Goal: Navigation & Orientation: Find specific page/section

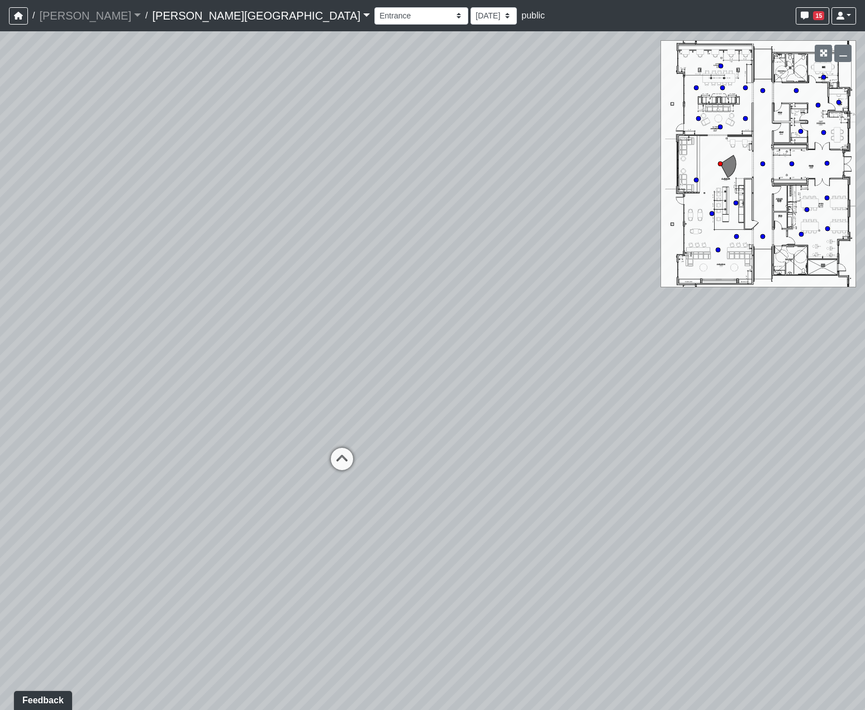
click at [440, 281] on div "Loading... Hallway - Hallway 2 Loading... Entry Loading... Market - Banquette L…" at bounding box center [432, 370] width 865 height 679
click at [324, 451] on icon at bounding box center [327, 456] width 34 height 34
click at [828, 164] on circle at bounding box center [827, 163] width 4 height 4
drag, startPoint x: 370, startPoint y: 387, endPoint x: 636, endPoint y: 358, distance: 267.1
click at [636, 358] on div "Loading... Hallway - Hallway 2 Loading... Entry Loading... Market - Banquette L…" at bounding box center [432, 370] width 865 height 679
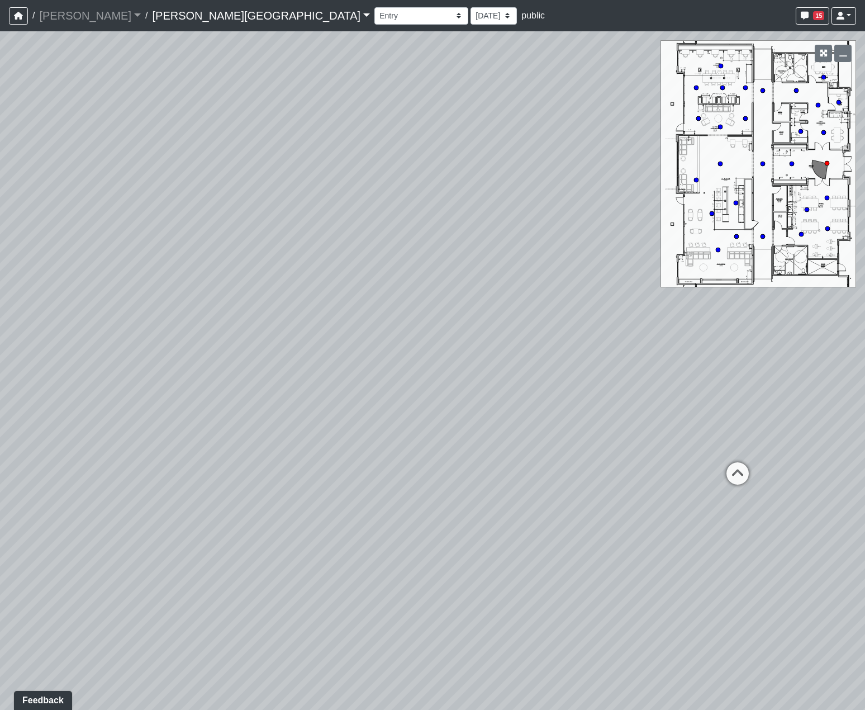
drag, startPoint x: 552, startPoint y: 367, endPoint x: 676, endPoint y: 382, distance: 125.5
click at [679, 376] on div "Loading... Hallway - Hallway 2 Loading... Entry Loading... Market - Banquette L…" at bounding box center [432, 370] width 865 height 679
drag, startPoint x: 552, startPoint y: 454, endPoint x: 657, endPoint y: 451, distance: 104.6
click at [688, 420] on div "Loading... Hallway - Hallway 2 Loading... Entry Loading... Market - Banquette L…" at bounding box center [432, 370] width 865 height 679
drag, startPoint x: 556, startPoint y: 482, endPoint x: 164, endPoint y: 435, distance: 394.0
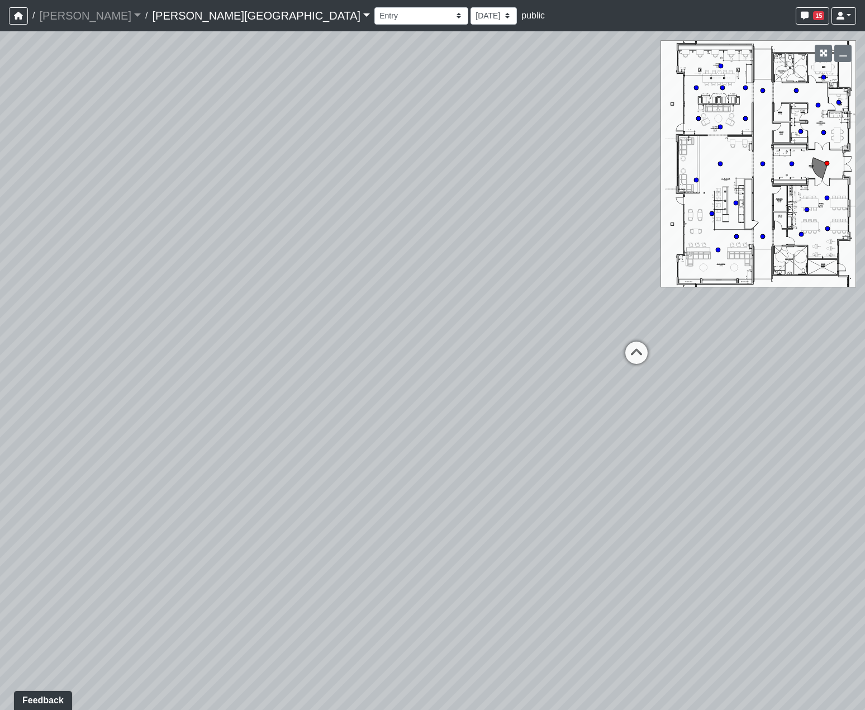
click at [169, 430] on div "Loading... Hallway - Hallway 2 Loading... Entry Loading... Market - Banquette L…" at bounding box center [432, 370] width 865 height 679
drag, startPoint x: 359, startPoint y: 390, endPoint x: 58, endPoint y: 360, distance: 302.2
click at [58, 360] on div "Loading... Hallway - Hallway 2 Loading... Entry Loading... Market - Banquette L…" at bounding box center [432, 370] width 865 height 679
drag, startPoint x: 418, startPoint y: 329, endPoint x: 332, endPoint y: 415, distance: 120.9
click at [343, 401] on div "Loading... Hallway - Hallway 2 Loading... Entry Loading... Market - Banquette L…" at bounding box center [432, 370] width 865 height 679
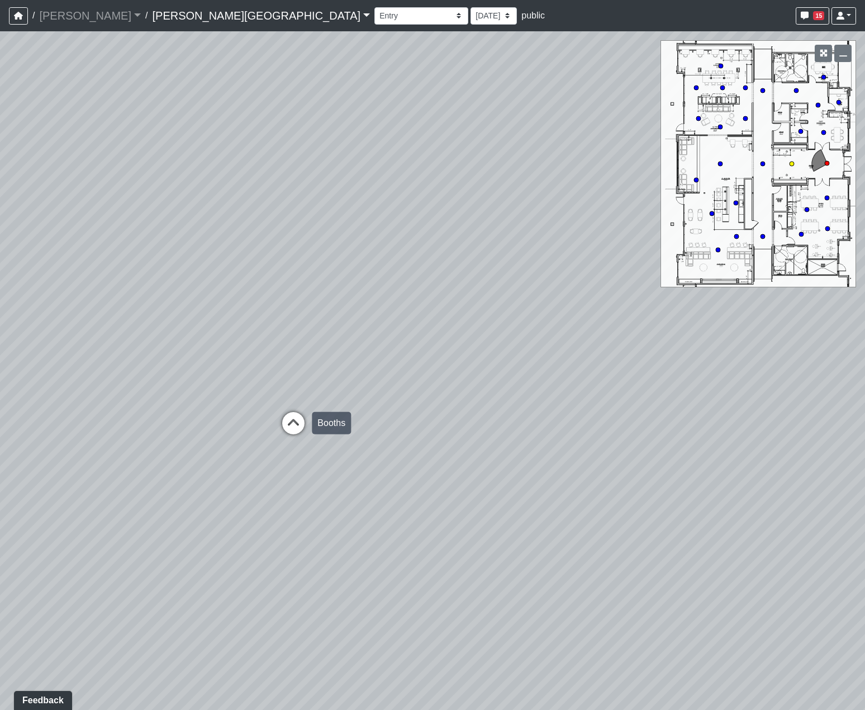
click at [302, 421] on icon at bounding box center [294, 429] width 34 height 34
drag, startPoint x: 471, startPoint y: 458, endPoint x: 265, endPoint y: 480, distance: 207.4
click at [219, 499] on div "Loading... Hallway - Hallway 2 Loading... Entry Loading... Market - Banquette L…" at bounding box center [432, 370] width 865 height 679
drag, startPoint x: 559, startPoint y: 478, endPoint x: 342, endPoint y: 476, distance: 217.5
click at [342, 476] on div "Loading... Hallway - Hallway 2 Loading... Entry Loading... Market - Banquette L…" at bounding box center [432, 370] width 865 height 679
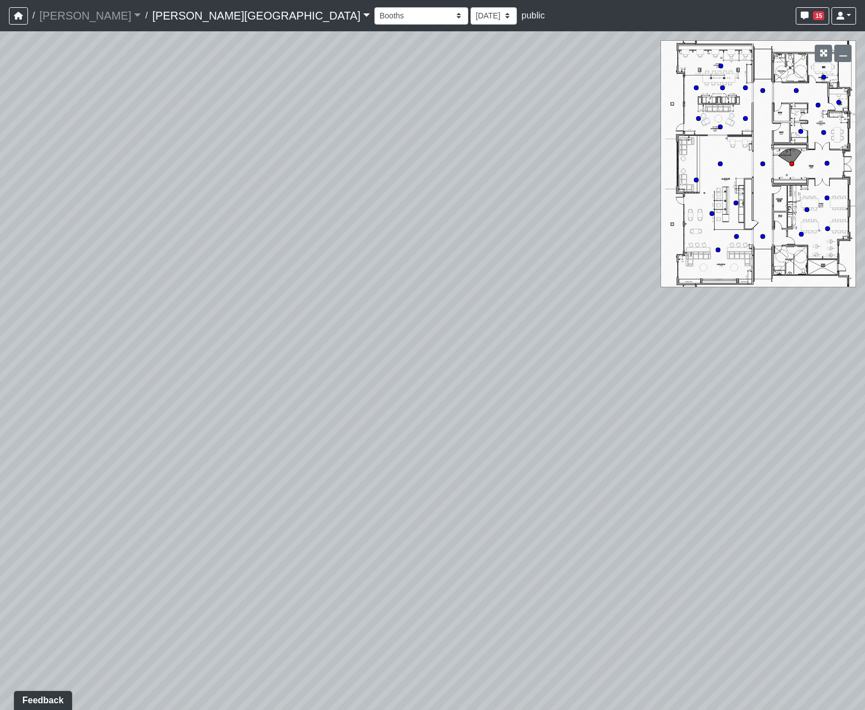
drag, startPoint x: 288, startPoint y: 277, endPoint x: 234, endPoint y: 249, distance: 61.0
click at [234, 249] on div "Loading... Hallway - Hallway 2 Loading... Entry Loading... Market - Banquette L…" at bounding box center [432, 370] width 865 height 679
drag, startPoint x: 326, startPoint y: 269, endPoint x: 290, endPoint y: 264, distance: 36.1
click at [290, 268] on div "Loading... Hallway - Hallway 2 Loading... Entry Loading... Market - Banquette L…" at bounding box center [432, 370] width 865 height 679
drag, startPoint x: 535, startPoint y: 293, endPoint x: 234, endPoint y: 306, distance: 301.0
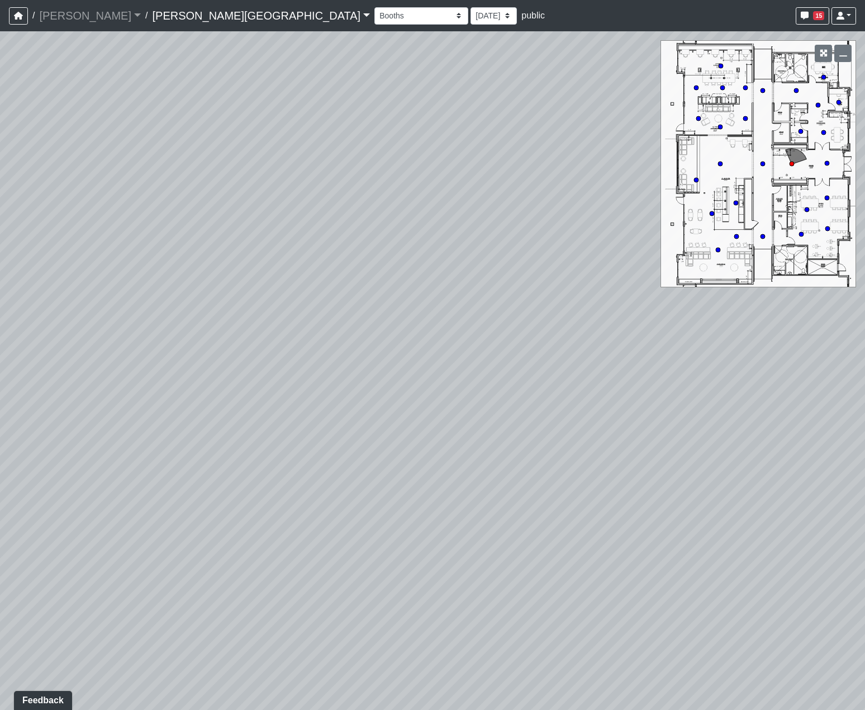
click at [253, 293] on div "Loading... Hallway - Hallway 2 Loading... Entry Loading... Market - Banquette L…" at bounding box center [432, 370] width 865 height 679
drag, startPoint x: 497, startPoint y: 310, endPoint x: 152, endPoint y: 328, distance: 345.9
click at [155, 326] on div "Loading... Hallway - Hallway 2 Loading... Entry Loading... Market - Banquette L…" at bounding box center [432, 370] width 865 height 679
drag, startPoint x: 473, startPoint y: 293, endPoint x: 444, endPoint y: 313, distance: 35.5
click at [444, 313] on div "Loading... Hallway - Hallway 2 Loading... Entry Loading... Market - Banquette L…" at bounding box center [432, 370] width 865 height 679
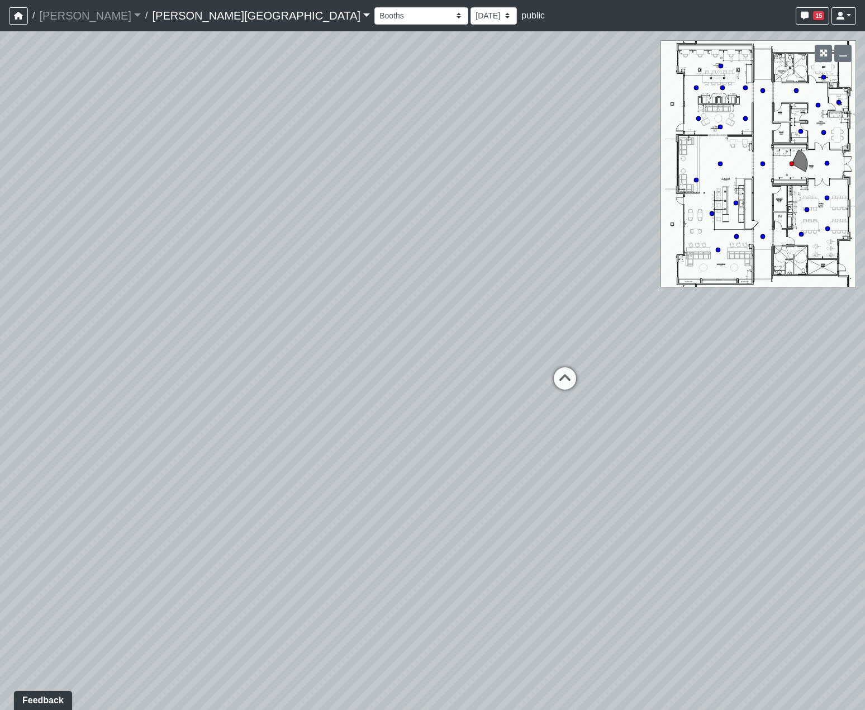
drag, startPoint x: 461, startPoint y: 441, endPoint x: 521, endPoint y: 486, distance: 74.7
click at [645, 478] on div "Loading... Hallway - Hallway 2 Loading... Entry Loading... Market - Banquette L…" at bounding box center [432, 370] width 865 height 679
drag, startPoint x: 313, startPoint y: 419, endPoint x: 753, endPoint y: 463, distance: 442.1
click at [697, 434] on div "Loading... Hallway - Hallway 2 Loading... Entry Loading... Market - Banquette L…" at bounding box center [432, 370] width 865 height 679
drag, startPoint x: 512, startPoint y: 419, endPoint x: 207, endPoint y: 374, distance: 307.9
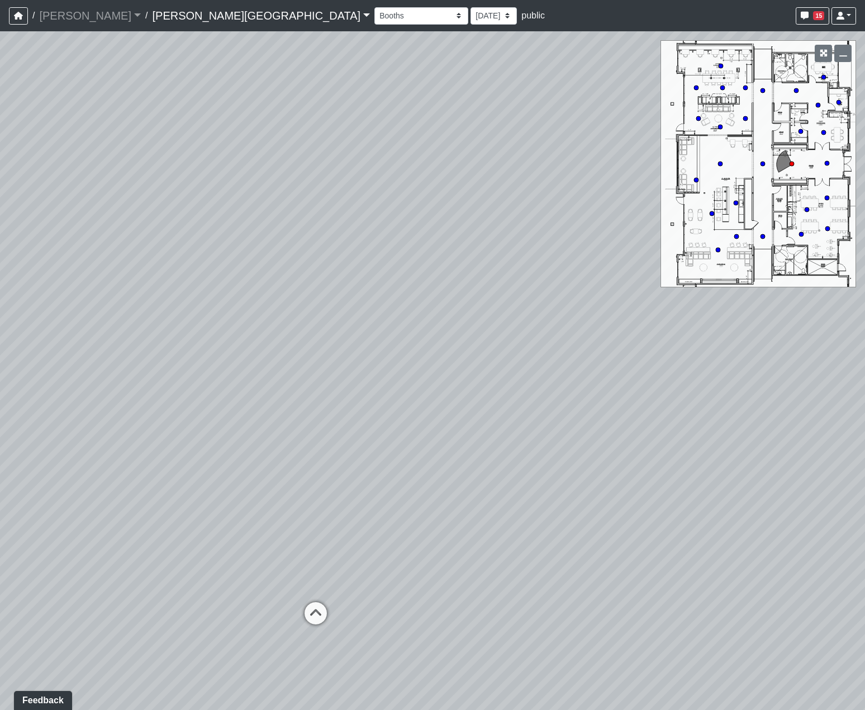
click at [215, 373] on div "Loading... Hallway - Hallway 2 Loading... Entry Loading... Market - Banquette L…" at bounding box center [432, 370] width 865 height 679
drag, startPoint x: 491, startPoint y: 408, endPoint x: 183, endPoint y: 367, distance: 311.3
click at [249, 390] on div "Loading... Hallway - Hallway 2 Loading... Entry Loading... Market - Banquette L…" at bounding box center [432, 370] width 865 height 679
drag, startPoint x: 398, startPoint y: 403, endPoint x: 449, endPoint y: 458, distance: 75.5
click at [342, 386] on div "Loading... Hallway - Hallway 2 Loading... Entry Loading... Market - Banquette L…" at bounding box center [432, 370] width 865 height 679
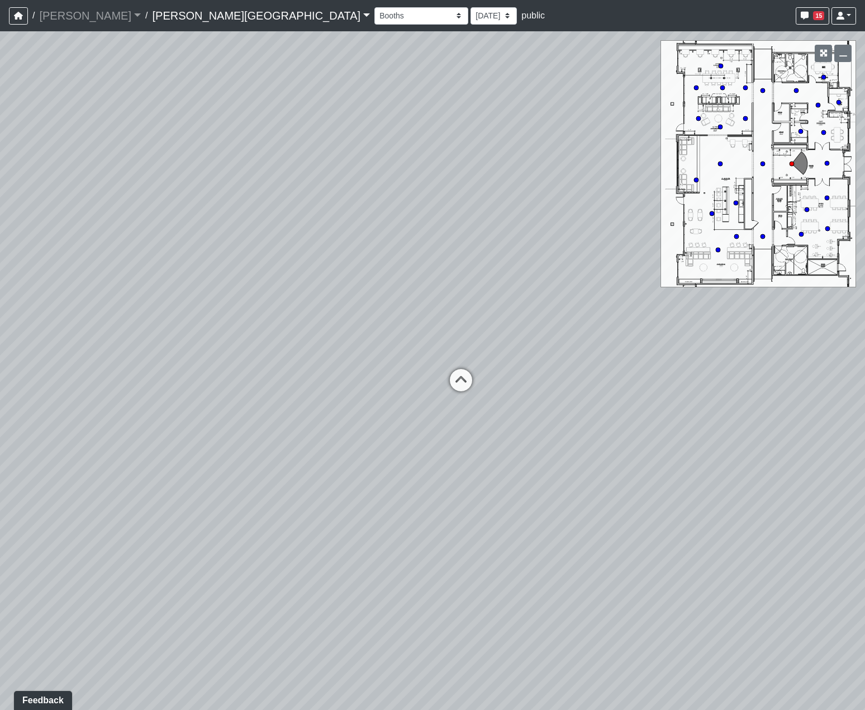
drag, startPoint x: 514, startPoint y: 497, endPoint x: 479, endPoint y: 512, distance: 38.3
click at [486, 519] on div "Loading... Hallway - Hallway 2 Loading... Entry Loading... Market - Banquette L…" at bounding box center [432, 370] width 865 height 679
drag, startPoint x: 271, startPoint y: 480, endPoint x: 297, endPoint y: 486, distance: 27.7
click at [297, 486] on div "Loading... Hallway - Hallway 2 Loading... Entry Loading... Market - Banquette L…" at bounding box center [432, 370] width 865 height 679
click at [495, 527] on div "Loading... Hallway - Hallway 2 Loading... Entry Loading... Market - Banquette L…" at bounding box center [432, 370] width 865 height 679
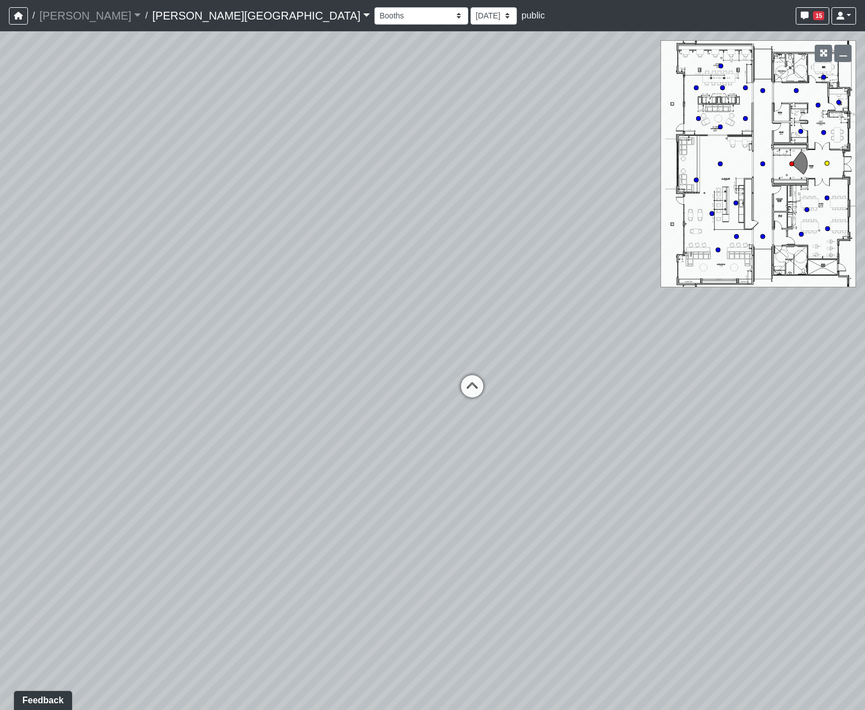
click at [827, 164] on circle at bounding box center [827, 163] width 4 height 4
drag, startPoint x: 503, startPoint y: 508, endPoint x: 582, endPoint y: 503, distance: 78.9
click at [582, 503] on div "Loading... Hallway - Hallway 2 Loading... Entry Loading... Market - Banquette L…" at bounding box center [432, 370] width 865 height 679
drag, startPoint x: 275, startPoint y: 448, endPoint x: 443, endPoint y: 454, distance: 168.4
click at [443, 454] on div "Loading... Hallway - Hallway 2 Loading... Entry Loading... Market - Banquette L…" at bounding box center [432, 370] width 865 height 679
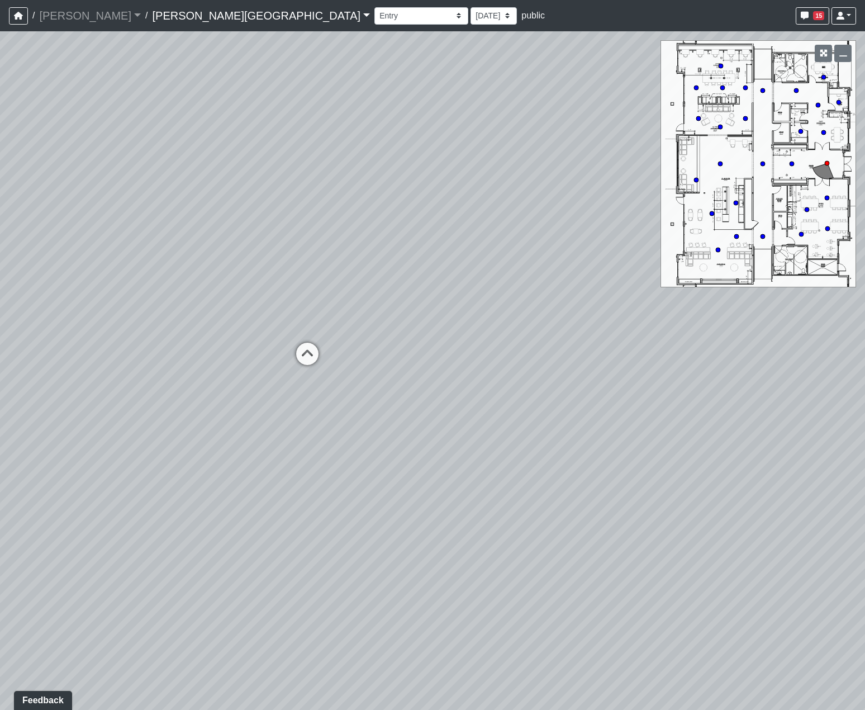
drag, startPoint x: 479, startPoint y: 477, endPoint x: 420, endPoint y: 416, distance: 84.6
click at [420, 416] on div "Loading... Hallway - Hallway 2 Loading... Entry Loading... Market - Banquette L…" at bounding box center [432, 370] width 865 height 679
drag, startPoint x: 325, startPoint y: 424, endPoint x: 502, endPoint y: 413, distance: 177.0
click at [502, 413] on div "Loading... Hallway - Hallway 2 Loading... Entry Loading... Market - Banquette L…" at bounding box center [432, 370] width 865 height 679
drag, startPoint x: 319, startPoint y: 421, endPoint x: 579, endPoint y: 444, distance: 260.9
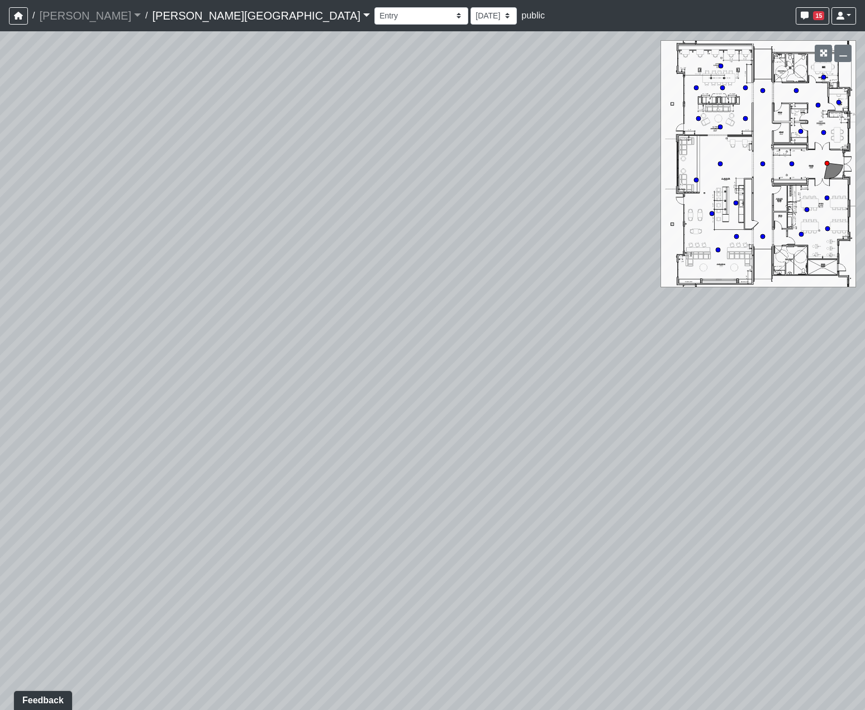
click at [518, 429] on div "Loading... Hallway - Hallway 2 Loading... Entry Loading... Market - Banquette L…" at bounding box center [432, 370] width 865 height 679
drag, startPoint x: 345, startPoint y: 431, endPoint x: 306, endPoint y: 423, distance: 40.0
click at [306, 423] on div "Loading... Hallway - Hallway 2 Loading... Entry Loading... Market - Banquette L…" at bounding box center [432, 370] width 865 height 679
drag, startPoint x: 518, startPoint y: 461, endPoint x: 205, endPoint y: 418, distance: 315.3
click at [248, 423] on div "Loading... Hallway - Hallway 2 Loading... Entry Loading... Market - Banquette L…" at bounding box center [432, 370] width 865 height 679
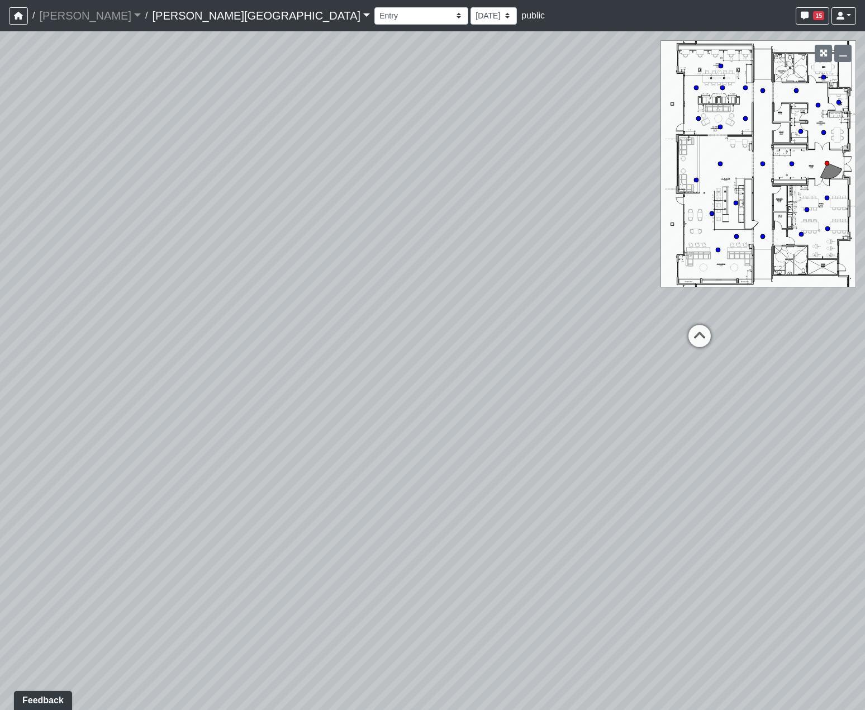
drag, startPoint x: 561, startPoint y: 401, endPoint x: 123, endPoint y: 302, distance: 448.7
click at [257, 335] on div "Loading... Hallway - Hallway 2 Loading... Entry Loading... Market - Banquette L…" at bounding box center [432, 370] width 865 height 679
drag, startPoint x: 402, startPoint y: 345, endPoint x: 367, endPoint y: 427, distance: 88.9
click at [367, 427] on div "Loading... Hallway - Hallway 2 Loading... Entry Loading... Market - Banquette L…" at bounding box center [432, 370] width 865 height 679
drag, startPoint x: 474, startPoint y: 380, endPoint x: 343, endPoint y: 386, distance: 130.9
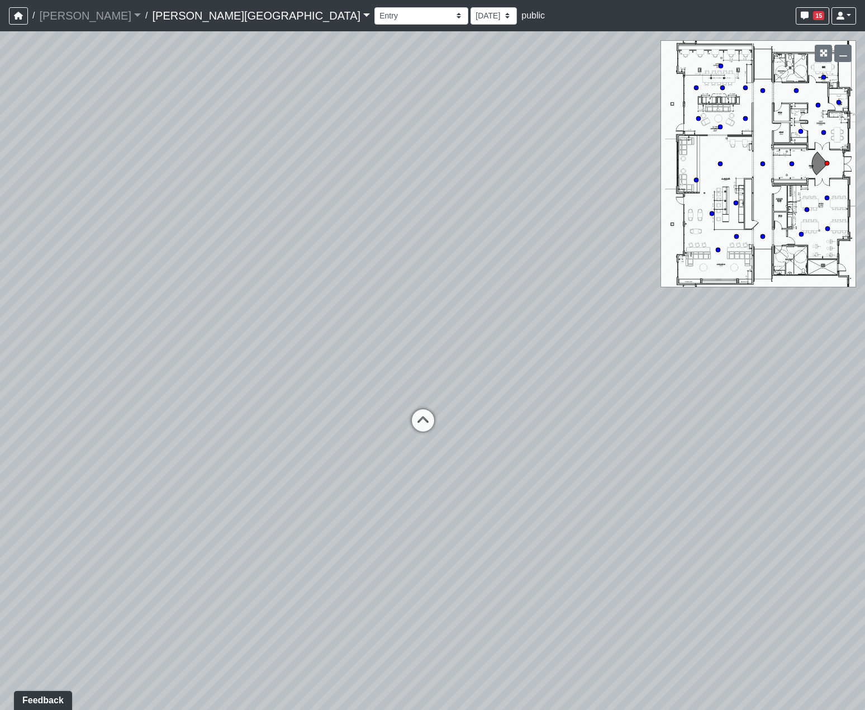
click at [345, 385] on div "Loading... Hallway - Hallway 2 Loading... Entry Loading... Market - Banquette L…" at bounding box center [432, 370] width 865 height 679
click at [406, 430] on icon at bounding box center [404, 438] width 34 height 34
drag, startPoint x: 527, startPoint y: 432, endPoint x: 176, endPoint y: 406, distance: 352.0
click at [192, 406] on div "Loading... Hallway - Hallway 2 Loading... Entry Loading... Market - Banquette L…" at bounding box center [432, 370] width 865 height 679
drag, startPoint x: 399, startPoint y: 432, endPoint x: 298, endPoint y: 467, distance: 106.6
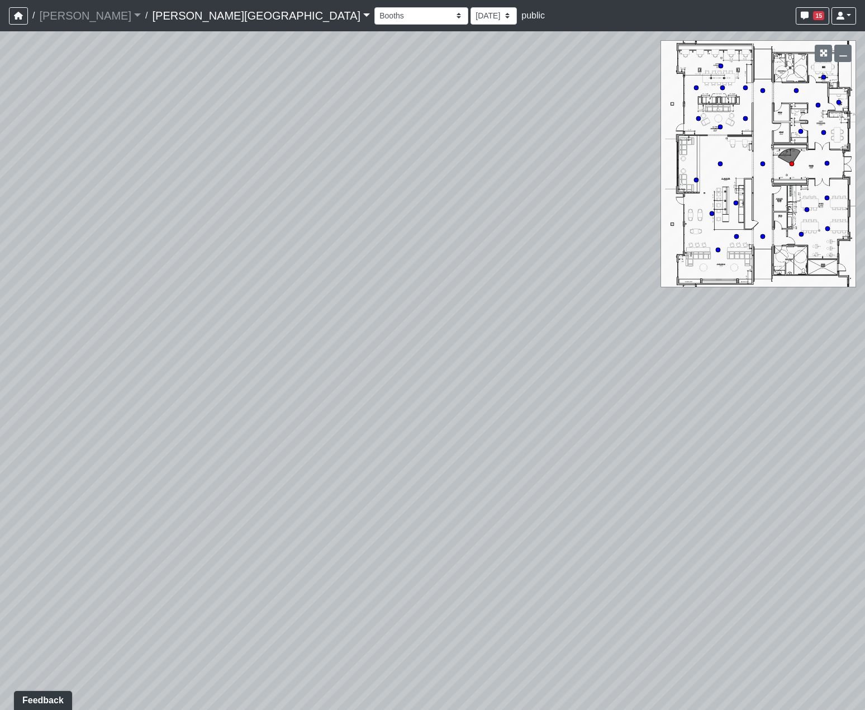
click at [302, 470] on div "Loading... Hallway - Hallway 2 Loading... Entry Loading... Market - Banquette L…" at bounding box center [432, 370] width 865 height 679
drag, startPoint x: 331, startPoint y: 500, endPoint x: 147, endPoint y: 497, distance: 184.5
click at [149, 496] on div "Loading... Hallway - Hallway 2 Loading... Entry Loading... Market - Banquette L…" at bounding box center [432, 370] width 865 height 679
drag, startPoint x: 358, startPoint y: 452, endPoint x: 354, endPoint y: 506, distance: 54.4
click at [354, 506] on div "Loading... Hallway - Hallway 2 Loading... Entry Loading... Market - Banquette L…" at bounding box center [432, 370] width 865 height 679
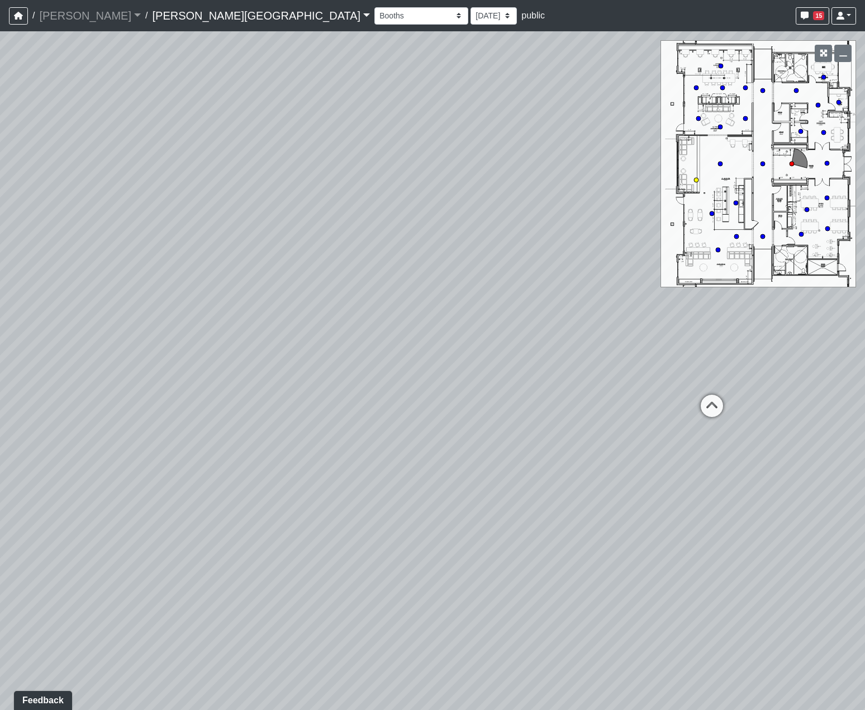
click at [695, 182] on circle at bounding box center [696, 180] width 4 height 4
drag, startPoint x: 599, startPoint y: 411, endPoint x: 468, endPoint y: 446, distance: 134.8
click at [468, 446] on div "Loading... Hallway - Hallway 2 Loading... Entry Loading... Market - Banquette L…" at bounding box center [432, 370] width 865 height 679
drag, startPoint x: 395, startPoint y: 354, endPoint x: 324, endPoint y: 275, distance: 106.1
click at [324, 275] on div "Loading... Hallway - Hallway 2 Loading... Entry Loading... Market - Banquette L…" at bounding box center [432, 370] width 865 height 679
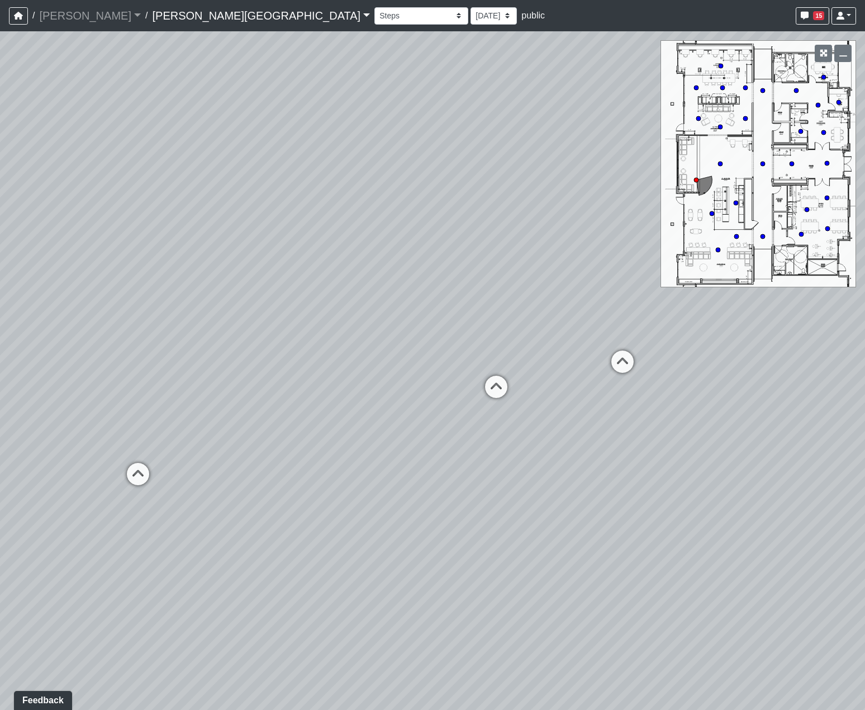
drag, startPoint x: 532, startPoint y: 420, endPoint x: 440, endPoint y: 393, distance: 95.5
click at [440, 393] on div "Loading... Hallway - Hallway 2 Loading... Entry Loading... Market - Banquette L…" at bounding box center [432, 370] width 865 height 679
drag, startPoint x: 643, startPoint y: 435, endPoint x: 419, endPoint y: 457, distance: 225.8
click at [421, 456] on div "Loading... Hallway - Hallway 2 Loading... Entry Loading... Market - Banquette L…" at bounding box center [432, 370] width 865 height 679
drag, startPoint x: 589, startPoint y: 432, endPoint x: 443, endPoint y: 434, distance: 145.9
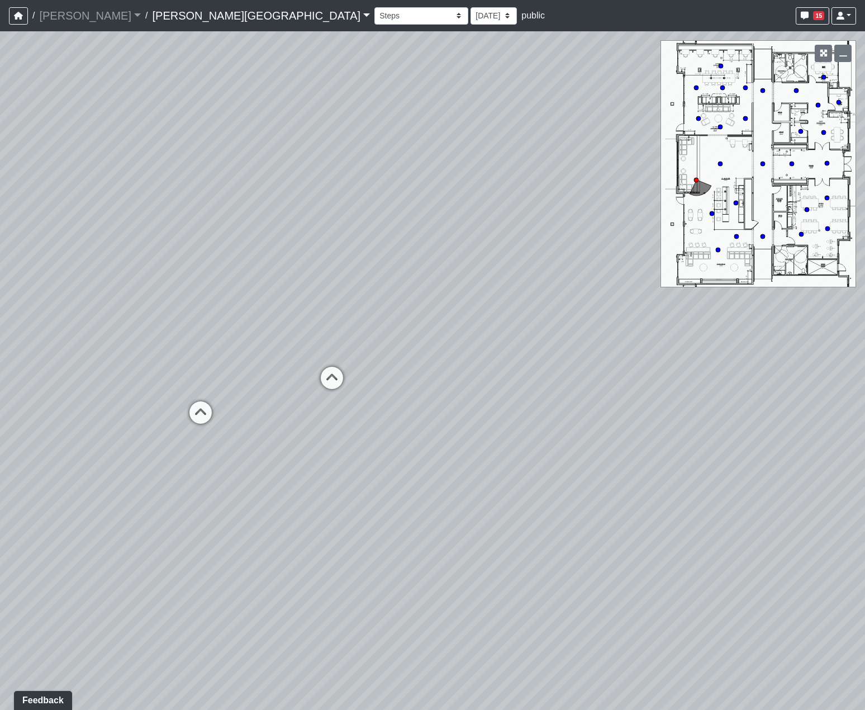
click at [444, 434] on div "Loading... Hallway - Hallway 2 Loading... Entry Loading... Market - Banquette L…" at bounding box center [432, 370] width 865 height 679
drag, startPoint x: 476, startPoint y: 269, endPoint x: 365, endPoint y: 237, distance: 115.3
click at [365, 237] on div "Loading... Hallway - Hallway 2 Loading... Entry Loading... Market - Banquette L…" at bounding box center [432, 370] width 865 height 679
drag, startPoint x: 420, startPoint y: 318, endPoint x: 528, endPoint y: 310, distance: 107.7
click at [528, 310] on div "Loading... Hallway - Hallway 2 Loading... Entry Loading... Market - Banquette L…" at bounding box center [432, 370] width 865 height 679
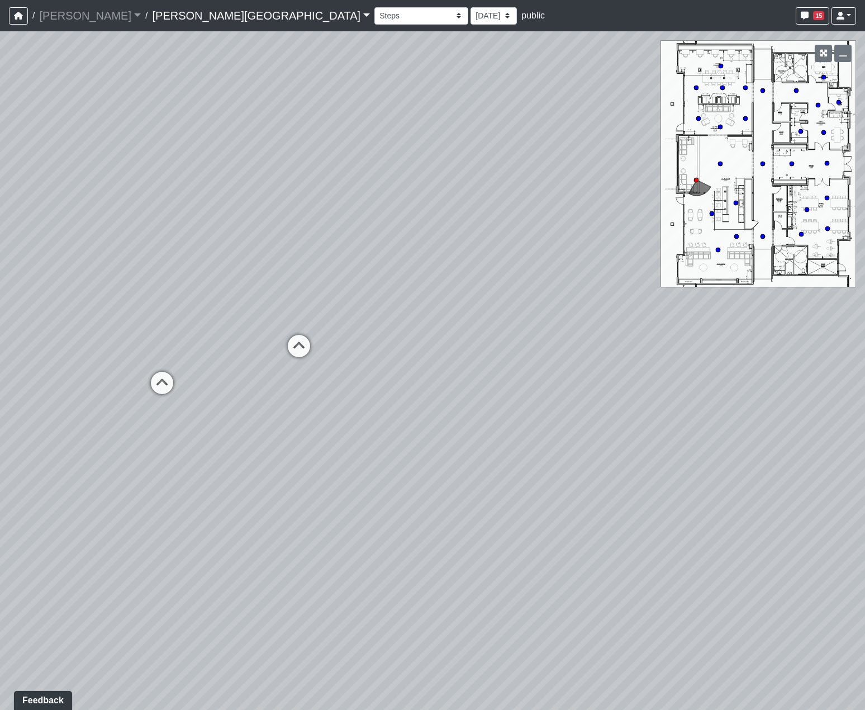
drag, startPoint x: 407, startPoint y: 366, endPoint x: 527, endPoint y: 331, distance: 124.0
click at [524, 331] on div "Loading... Hallway - Hallway 2 Loading... Entry Loading... Market - Banquette L…" at bounding box center [432, 370] width 865 height 679
drag, startPoint x: 400, startPoint y: 367, endPoint x: 515, endPoint y: 385, distance: 116.4
click at [506, 378] on div "Loading... Hallway - Hallway 2 Loading... Entry Loading... Market - Banquette L…" at bounding box center [432, 370] width 865 height 679
drag, startPoint x: 268, startPoint y: 480, endPoint x: 420, endPoint y: 452, distance: 154.7
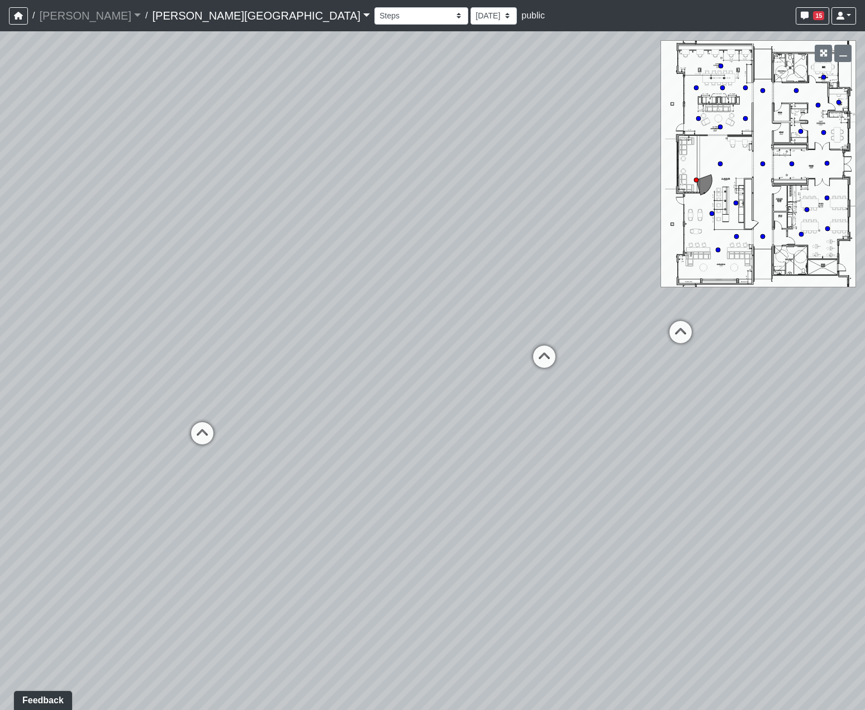
click at [414, 445] on div "Loading... Hallway - Hallway 2 Loading... Entry Loading... Market - Banquette L…" at bounding box center [432, 370] width 865 height 679
drag, startPoint x: 236, startPoint y: 429, endPoint x: 395, endPoint y: 432, distance: 158.8
click at [394, 429] on div "Loading... Hallway - Hallway 2 Loading... Entry Loading... Market - Banquette L…" at bounding box center [432, 370] width 865 height 679
drag, startPoint x: 390, startPoint y: 437, endPoint x: 249, endPoint y: 440, distance: 140.3
click at [249, 440] on div "Loading... Hallway - Hallway 2 Loading... Entry Loading... Market - Banquette L…" at bounding box center [432, 370] width 865 height 679
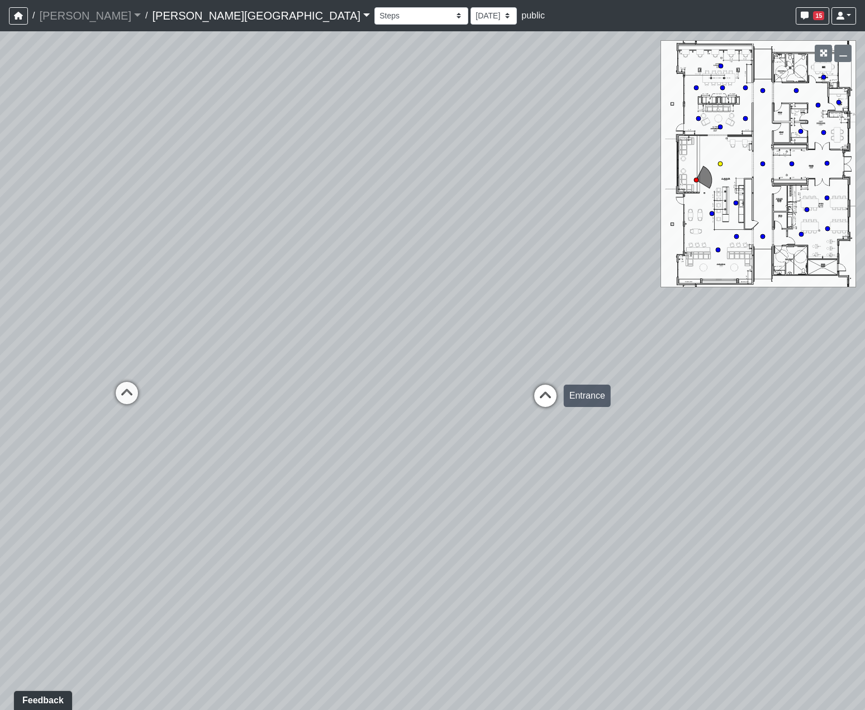
click at [549, 396] on icon at bounding box center [546, 402] width 34 height 34
drag, startPoint x: 549, startPoint y: 442, endPoint x: 46, endPoint y: 309, distance: 519.8
click at [112, 324] on div "Loading... Hallway - Hallway 2 Loading... Entry Loading... Market - Banquette L…" at bounding box center [432, 370] width 865 height 679
drag, startPoint x: 250, startPoint y: 331, endPoint x: 310, endPoint y: 520, distance: 198.0
click at [287, 509] on div "Loading... Hallway - Hallway 2 Loading... Entry Loading... Market - Banquette L…" at bounding box center [432, 370] width 865 height 679
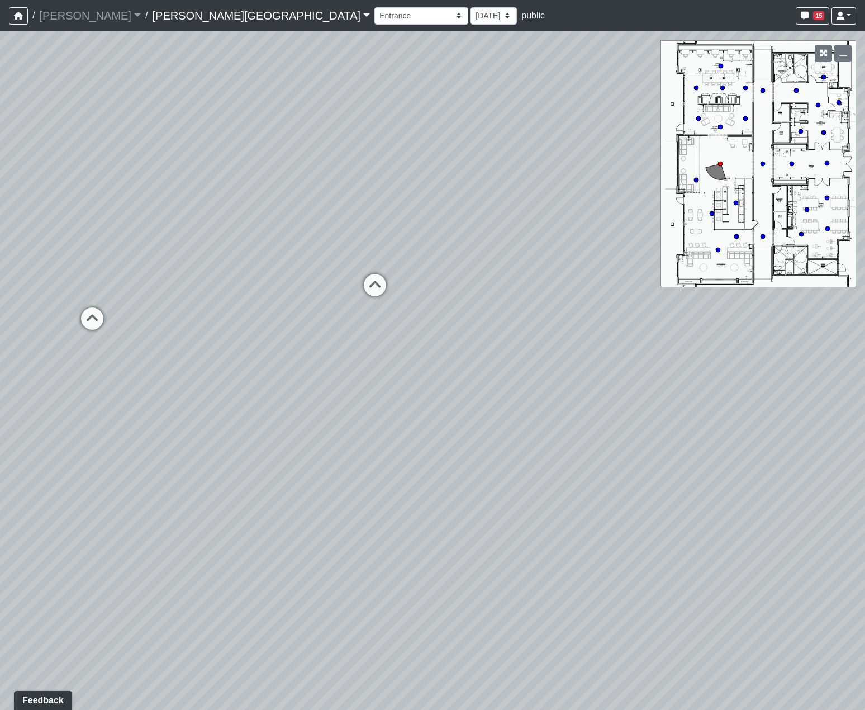
drag, startPoint x: 581, startPoint y: 503, endPoint x: 590, endPoint y: 498, distance: 9.8
click at [587, 503] on div "Loading... Hallway - Hallway 2 Loading... Entry Loading... Market - Banquette L…" at bounding box center [432, 370] width 865 height 679
click at [562, 404] on icon at bounding box center [556, 408] width 34 height 34
drag, startPoint x: 506, startPoint y: 458, endPoint x: 411, endPoint y: 456, distance: 94.5
click at [435, 456] on div "Loading... Hallway - Hallway 2 Loading... Entry Loading... Market - Banquette L…" at bounding box center [432, 370] width 865 height 679
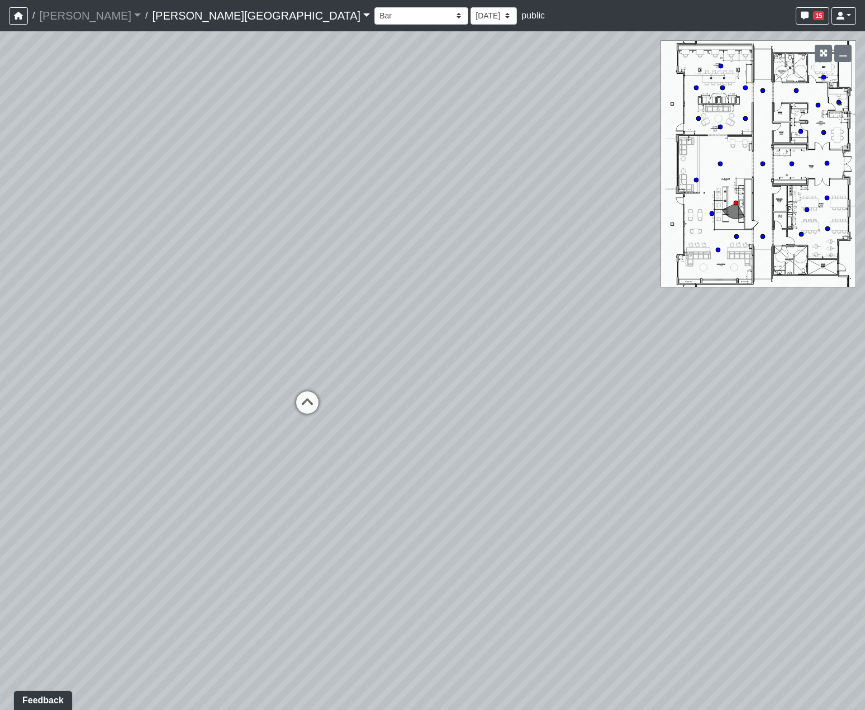
drag, startPoint x: 459, startPoint y: 515, endPoint x: 314, endPoint y: 435, distance: 166.4
click at [378, 458] on div "Loading... Hallway - Hallway 2 Loading... Entry Loading... Market - Banquette L…" at bounding box center [432, 370] width 865 height 679
click at [332, 434] on div "Loading... Hallway - Hallway 2 Loading... Entry Loading... Market - Banquette L…" at bounding box center [432, 370] width 865 height 679
drag, startPoint x: 335, startPoint y: 439, endPoint x: 92, endPoint y: 396, distance: 247.0
click at [122, 400] on div "Loading... Hallway - Hallway 2 Loading... Entry Loading... Market - Banquette L…" at bounding box center [432, 370] width 865 height 679
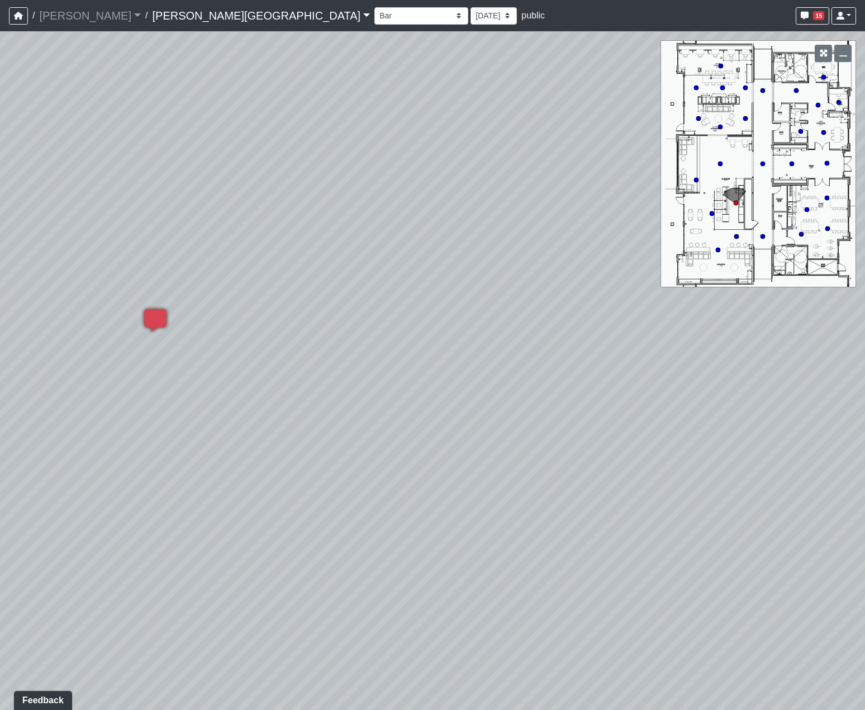
drag, startPoint x: 615, startPoint y: 479, endPoint x: 504, endPoint y: 626, distance: 184.0
click at [504, 626] on div "Loading... Hallway - Hallway 2 Loading... Entry Loading... Market - Banquette L…" at bounding box center [432, 370] width 865 height 679
click at [221, 244] on icon at bounding box center [218, 242] width 34 height 34
drag, startPoint x: 469, startPoint y: 378, endPoint x: 19, endPoint y: 518, distance: 471.3
click at [98, 478] on div "Loading... Hallway - Hallway 2 Loading... Entry Loading... Market - Banquette L…" at bounding box center [432, 370] width 865 height 679
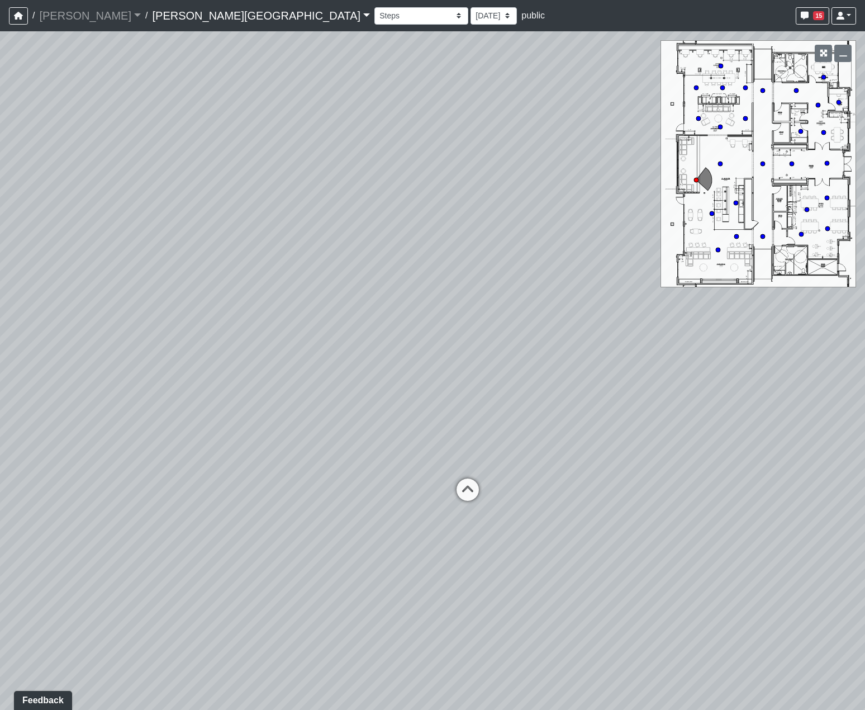
drag, startPoint x: 348, startPoint y: 512, endPoint x: 222, endPoint y: 532, distance: 126.7
click at [249, 524] on div "Loading... Hallway - Hallway 2 Loading... Entry Loading... Market - Banquette L…" at bounding box center [432, 370] width 865 height 679
drag, startPoint x: 337, startPoint y: 402, endPoint x: 536, endPoint y: 423, distance: 199.5
click at [532, 422] on div "Loading... Hallway - Hallway 2 Loading... Entry Loading... Market - Banquette L…" at bounding box center [432, 370] width 865 height 679
drag, startPoint x: 354, startPoint y: 434, endPoint x: 601, endPoint y: 402, distance: 249.7
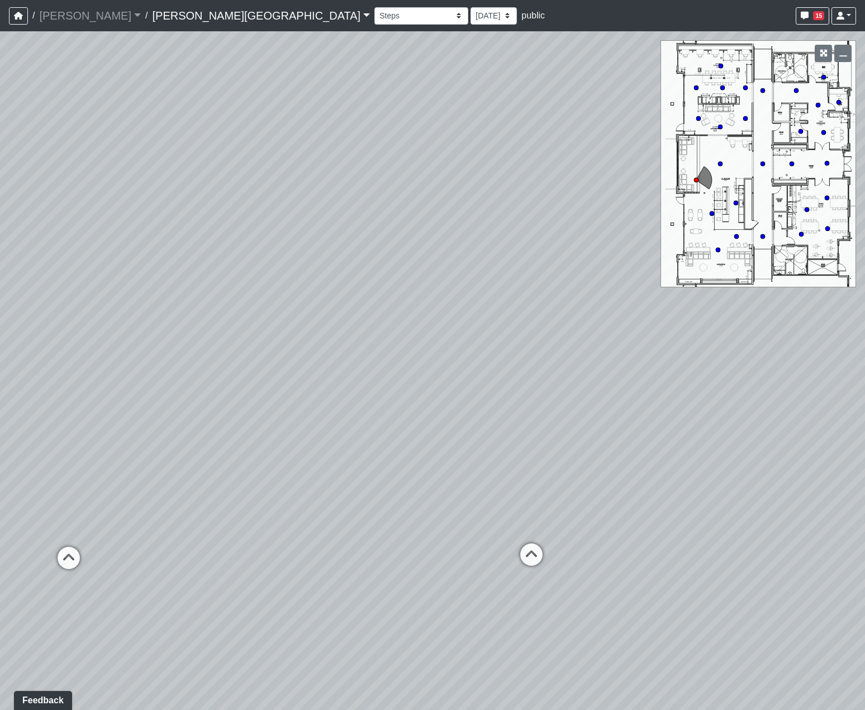
click at [593, 401] on div "Loading... Hallway - Hallway 2 Loading... Entry Loading... Market - Banquette L…" at bounding box center [432, 370] width 865 height 679
drag, startPoint x: 449, startPoint y: 432, endPoint x: 446, endPoint y: 448, distance: 16.7
click at [446, 448] on div "Loading... Hallway - Hallway 2 Loading... Entry Loading... Market - Banquette L…" at bounding box center [432, 370] width 865 height 679
click at [375, 12] on select "Booths 1 Booths 2 Entry Lounge 1 Lounge 2 Lounge 3 Windows Bar Entrance Lounge …" at bounding box center [422, 15] width 94 height 17
click at [375, 7] on select "Booths 1 Booths 2 Entry Lounge 1 Lounge 2 Lounge 3 Windows Bar Entrance Lounge …" at bounding box center [422, 15] width 94 height 17
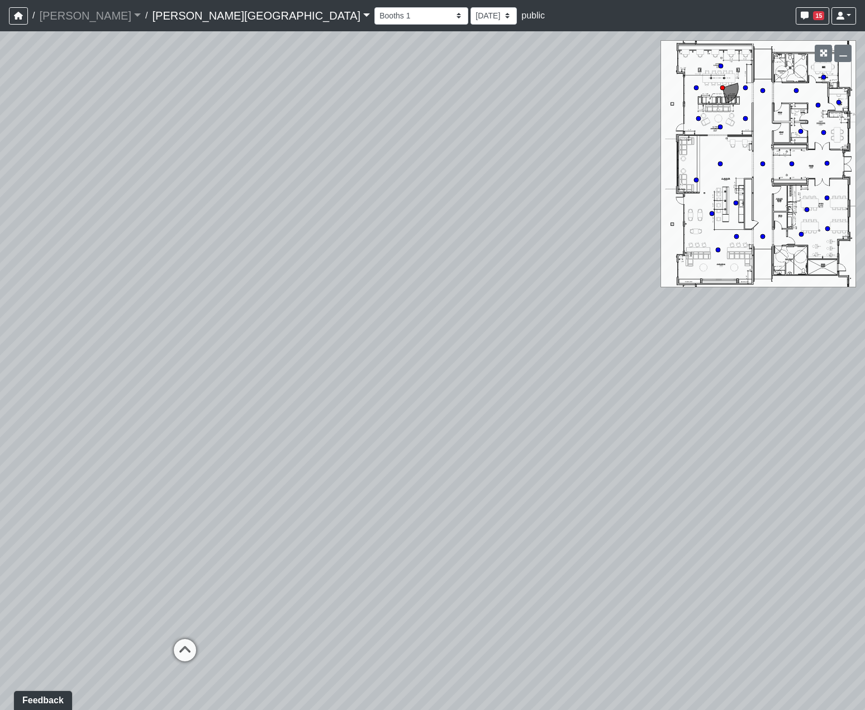
drag, startPoint x: 361, startPoint y: 353, endPoint x: 224, endPoint y: 301, distance: 146.5
click at [237, 301] on div "Loading... Hallway - Hallway 2 Loading... Entry Loading... Market - Banquette L…" at bounding box center [432, 370] width 865 height 679
drag, startPoint x: 283, startPoint y: 309, endPoint x: 378, endPoint y: 266, distance: 104.8
click at [378, 268] on div "Loading... Hallway - Hallway 2 Loading... Entry Loading... Market - Banquette L…" at bounding box center [432, 370] width 865 height 679
drag, startPoint x: 381, startPoint y: 272, endPoint x: 556, endPoint y: 236, distance: 179.2
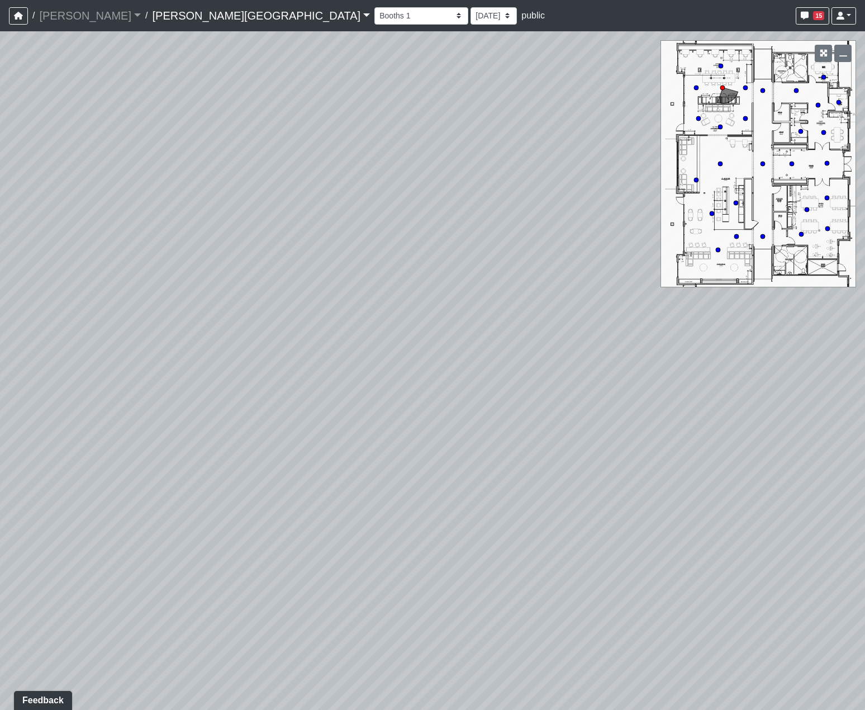
click at [546, 228] on div "Loading... Hallway - Hallway 2 Loading... Entry Loading... Market - Banquette L…" at bounding box center [432, 370] width 865 height 679
drag, startPoint x: 292, startPoint y: 302, endPoint x: 487, endPoint y: 326, distance: 196.0
click at [467, 324] on div "Loading... Hallway - Hallway 2 Loading... Entry Loading... Market - Banquette L…" at bounding box center [432, 370] width 865 height 679
drag, startPoint x: 366, startPoint y: 364, endPoint x: 453, endPoint y: 356, distance: 87.6
click at [450, 353] on div "Loading... Hallway - Hallway 2 Loading... Entry Loading... Market - Banquette L…" at bounding box center [432, 370] width 865 height 679
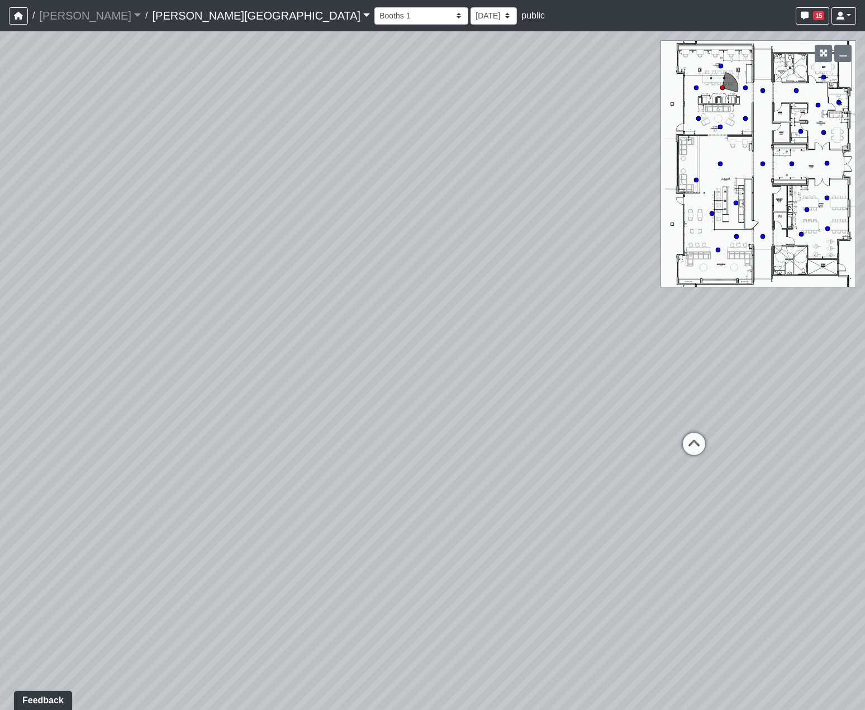
drag, startPoint x: 353, startPoint y: 350, endPoint x: 533, endPoint y: 351, distance: 180.6
click at [523, 341] on div "Loading... Hallway - Hallway 2 Loading... Entry Loading... Market - Banquette L…" at bounding box center [432, 370] width 865 height 679
drag, startPoint x: 404, startPoint y: 284, endPoint x: 528, endPoint y: 288, distance: 124.7
click at [523, 285] on div "Loading... Hallway - Hallway 2 Loading... Entry Loading... Market - Banquette L…" at bounding box center [432, 370] width 865 height 679
drag, startPoint x: 388, startPoint y: 288, endPoint x: 452, endPoint y: 283, distance: 64.4
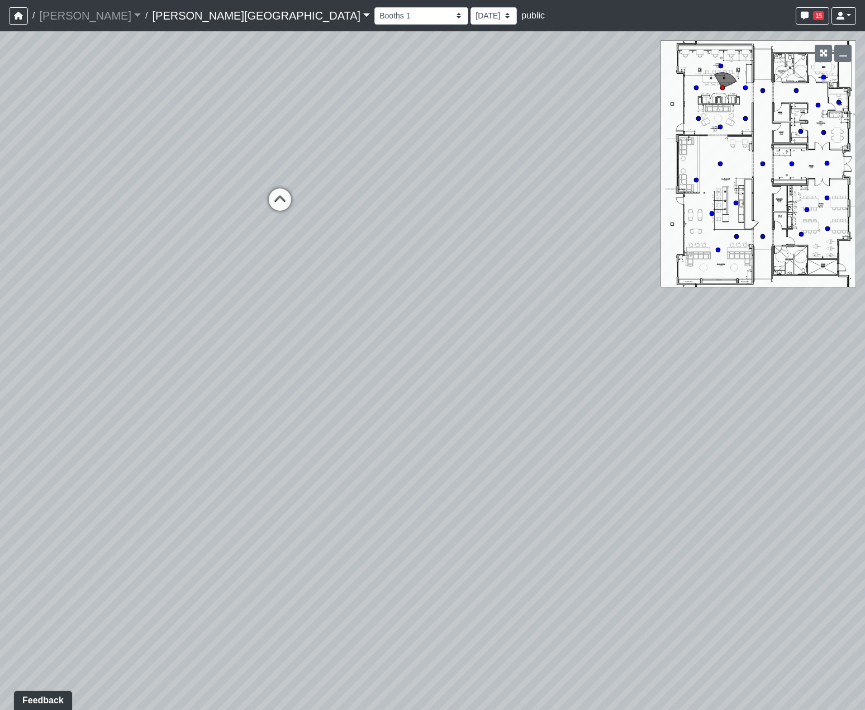
click at [451, 284] on div "Loading... Hallway - Hallway 2 Loading... Entry Loading... Market - Banquette L…" at bounding box center [432, 370] width 865 height 679
drag, startPoint x: 455, startPoint y: 303, endPoint x: 528, endPoint y: 332, distance: 78.8
click at [512, 322] on div "Loading... Hallway - Hallway 2 Loading... Entry Loading... Market - Banquette L…" at bounding box center [432, 370] width 865 height 679
drag, startPoint x: 274, startPoint y: 319, endPoint x: 562, endPoint y: 327, distance: 288.0
click at [567, 296] on div "Loading... Hallway - Hallway 2 Loading... Entry Loading... Market - Banquette L…" at bounding box center [432, 370] width 865 height 679
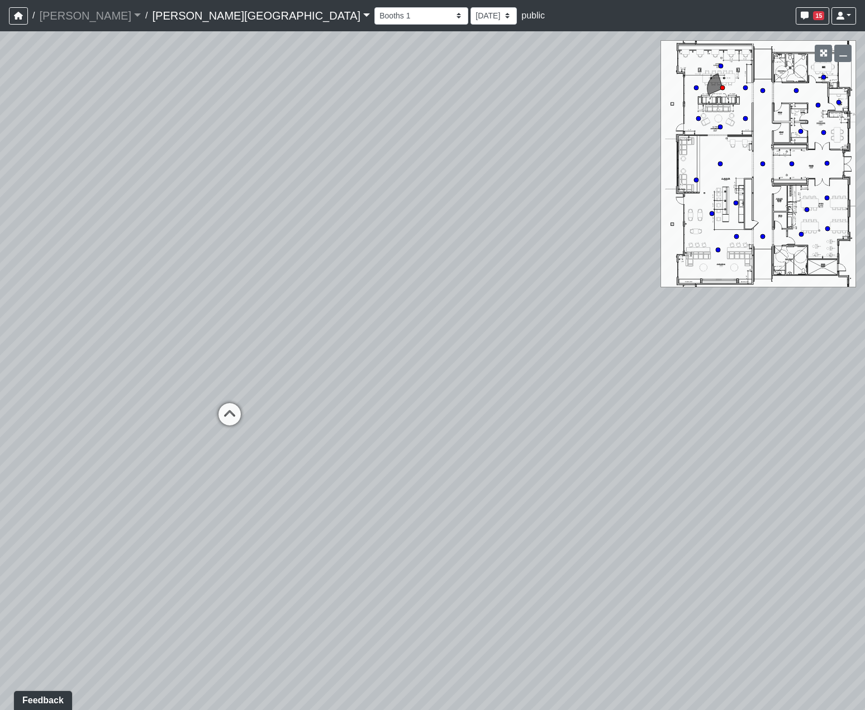
drag, startPoint x: 600, startPoint y: 314, endPoint x: 634, endPoint y: 331, distance: 37.8
click at [634, 331] on div "Loading... Hallway - Hallway 2 Loading... Entry Loading... Market - Banquette L…" at bounding box center [432, 370] width 865 height 679
drag, startPoint x: 599, startPoint y: 328, endPoint x: 584, endPoint y: 315, distance: 19.8
click at [584, 315] on div "Loading... Hallway - Hallway 2 Loading... Entry Loading... Market - Banquette L…" at bounding box center [432, 370] width 865 height 679
click at [325, 392] on icon at bounding box center [319, 405] width 34 height 34
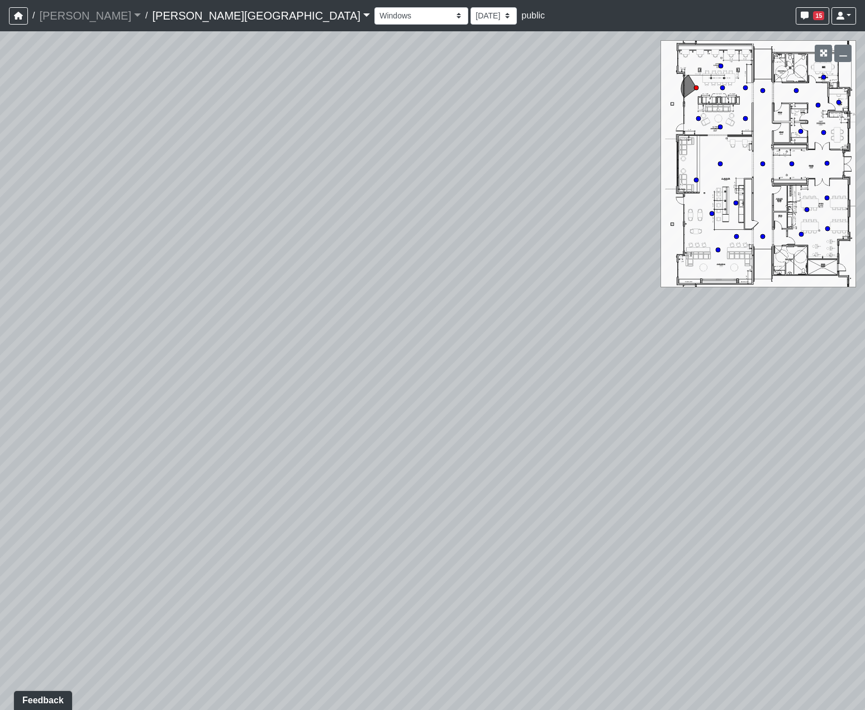
drag, startPoint x: 155, startPoint y: 314, endPoint x: 665, endPoint y: 345, distance: 511.3
click at [579, 330] on div "Loading... Hallway - Hallway 2 Loading... Entry Loading... Market - Banquette L…" at bounding box center [432, 370] width 865 height 679
click at [610, 423] on icon at bounding box center [609, 432] width 34 height 34
drag, startPoint x: 476, startPoint y: 372, endPoint x: 677, endPoint y: 385, distance: 202.2
click at [638, 375] on div "Loading... Hallway - Hallway 2 Loading... Entry Loading... Market - Banquette L…" at bounding box center [432, 370] width 865 height 679
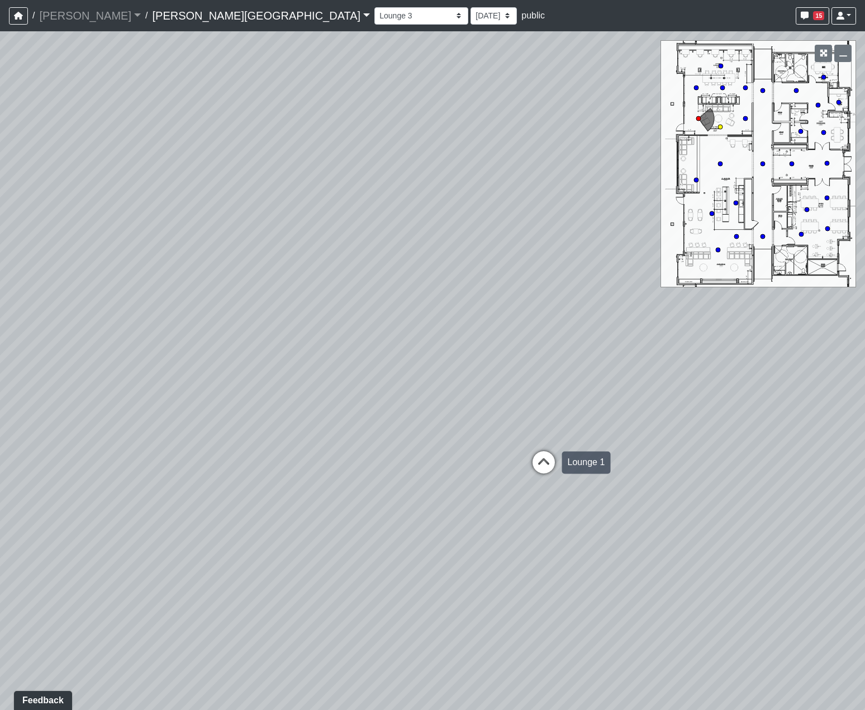
click at [541, 468] on icon at bounding box center [544, 468] width 34 height 34
drag, startPoint x: 424, startPoint y: 399, endPoint x: 674, endPoint y: 423, distance: 251.0
click at [627, 391] on div "Loading... Hallway - Hallway 2 Loading... Entry Loading... Market - Banquette L…" at bounding box center [432, 370] width 865 height 679
drag, startPoint x: 456, startPoint y: 404, endPoint x: 637, endPoint y: 405, distance: 181.1
click at [627, 403] on div "Loading... Hallway - Hallway 2 Loading... Entry Loading... Market - Banquette L…" at bounding box center [432, 370] width 865 height 679
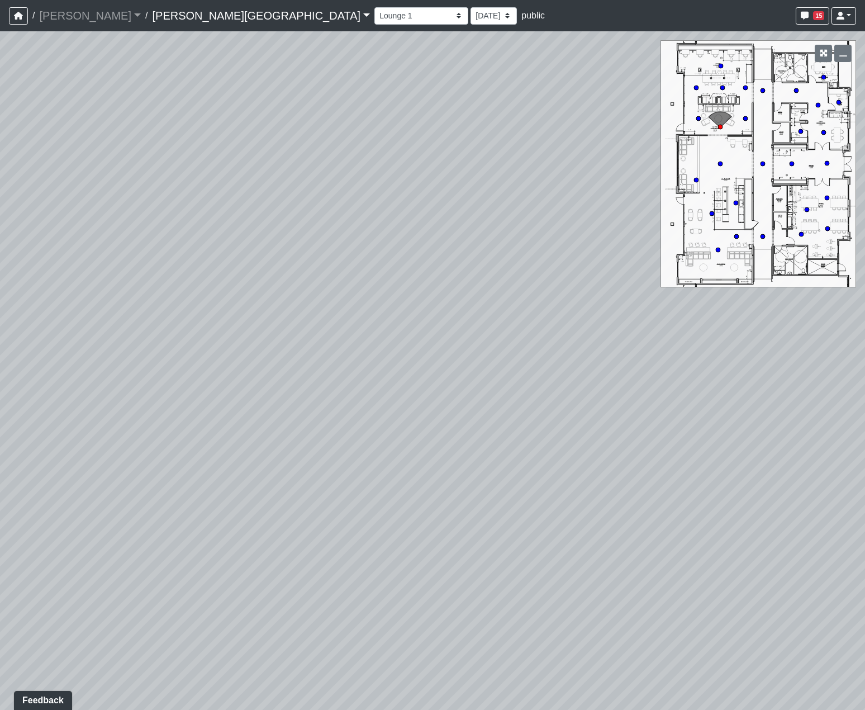
drag, startPoint x: 513, startPoint y: 400, endPoint x: 561, endPoint y: 482, distance: 94.7
click at [561, 482] on div "Loading... Hallway - Hallway 2 Loading... Entry Loading... Market - Banquette L…" at bounding box center [432, 370] width 865 height 679
drag, startPoint x: 525, startPoint y: 461, endPoint x: 492, endPoint y: 442, distance: 38.3
click at [503, 465] on div "Loading... Hallway - Hallway 2 Loading... Entry Loading... Market - Banquette L…" at bounding box center [432, 370] width 865 height 679
drag, startPoint x: 571, startPoint y: 333, endPoint x: 656, endPoint y: 345, distance: 86.4
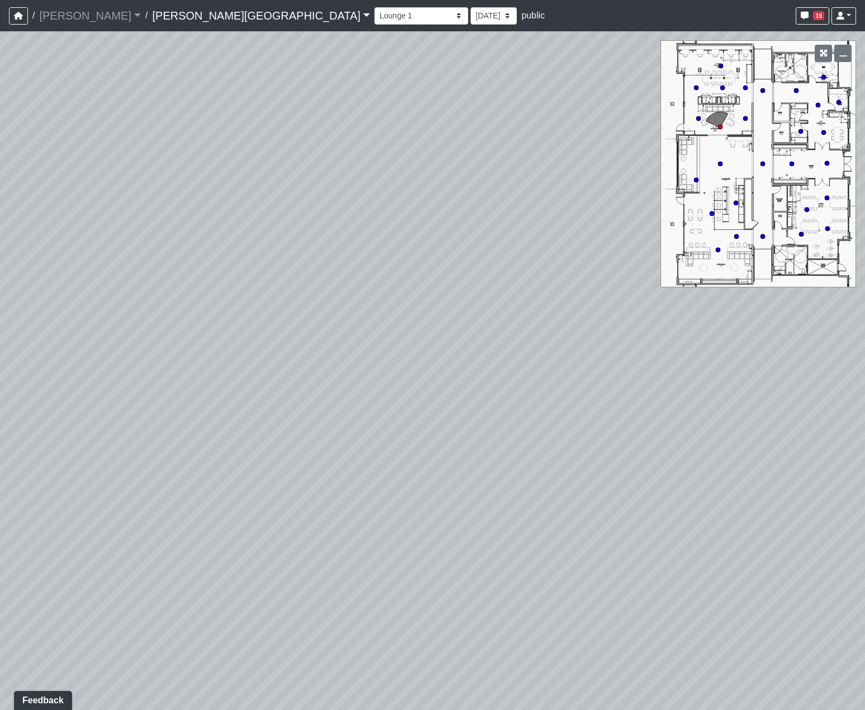
click at [649, 340] on div "Loading... Hallway - Hallway 2 Loading... Entry Loading... Market - Banquette L…" at bounding box center [432, 370] width 865 height 679
drag, startPoint x: 474, startPoint y: 355, endPoint x: 463, endPoint y: 357, distance: 11.4
click at [463, 356] on div "Loading... Hallway - Hallway 2 Loading... Entry Loading... Market - Banquette L…" at bounding box center [432, 370] width 865 height 679
click at [720, 88] on icon at bounding box center [723, 88] width 6 height 6
select select "dViwrxBUktSms4pSvCpx8T"
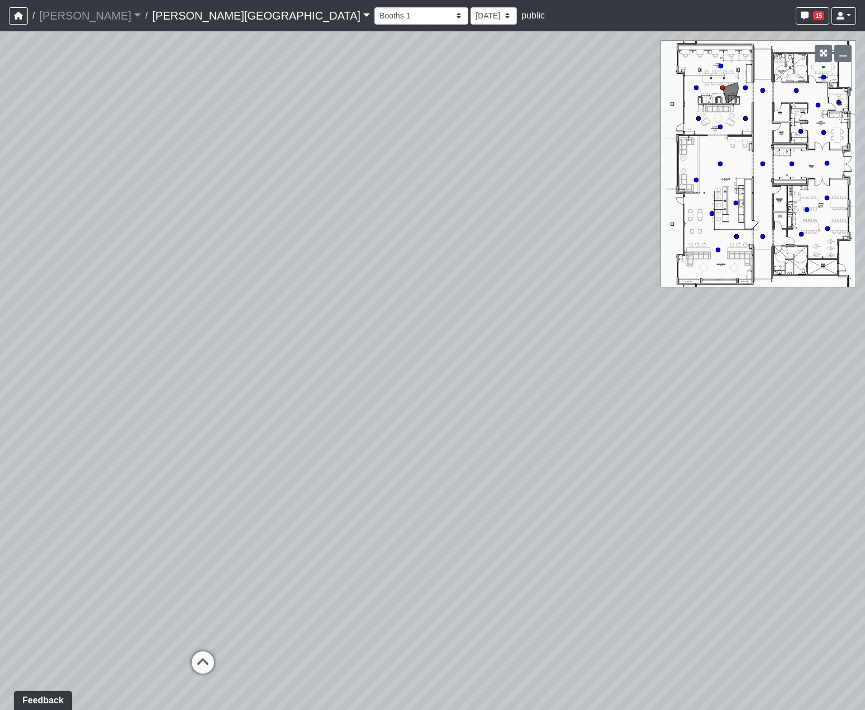
drag, startPoint x: 462, startPoint y: 377, endPoint x: 291, endPoint y: 358, distance: 172.6
click at [315, 358] on div "Loading... Hallway - Hallway 2 Loading... Entry Loading... Market - Banquette L…" at bounding box center [432, 370] width 865 height 679
drag, startPoint x: 439, startPoint y: 546, endPoint x: 705, endPoint y: 545, distance: 265.5
click at [687, 534] on div "Loading... Hallway - Hallway 2 Loading... Entry Loading... Market - Banquette L…" at bounding box center [432, 370] width 865 height 679
drag, startPoint x: 378, startPoint y: 477, endPoint x: 688, endPoint y: 463, distance: 310.0
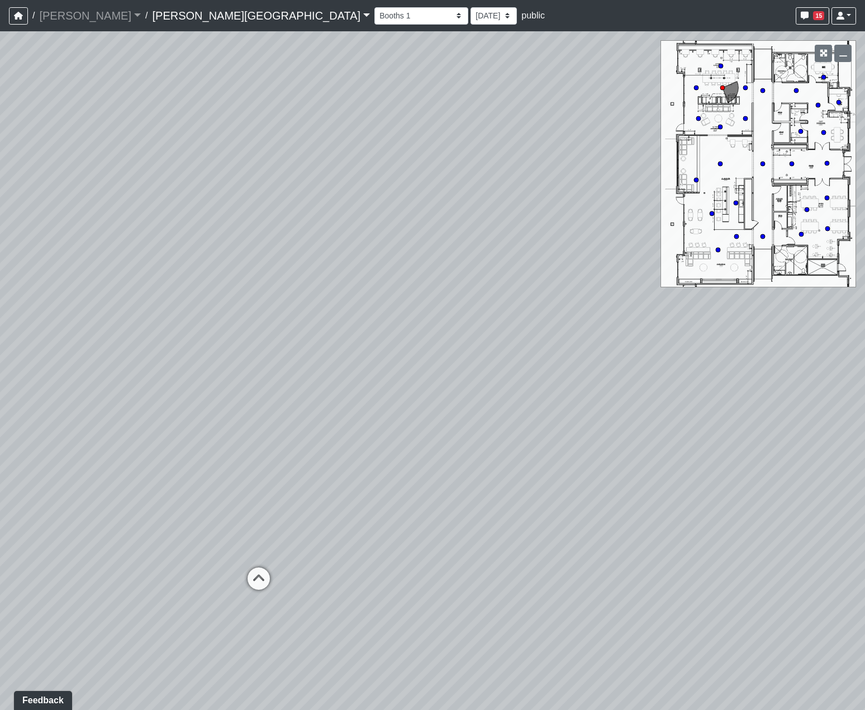
click at [624, 456] on div "Loading... Hallway - Hallway 2 Loading... Entry Loading... Market - Banquette L…" at bounding box center [432, 370] width 865 height 679
drag, startPoint x: 393, startPoint y: 475, endPoint x: 594, endPoint y: 470, distance: 201.3
click at [553, 455] on div "Loading... Hallway - Hallway 2 Loading... Entry Loading... Market - Banquette L…" at bounding box center [432, 370] width 865 height 679
drag, startPoint x: 362, startPoint y: 358, endPoint x: 433, endPoint y: 361, distance: 71.0
click at [426, 358] on div "Loading... Hallway - Hallway 2 Loading... Entry Loading... Market - Banquette L…" at bounding box center [432, 370] width 865 height 679
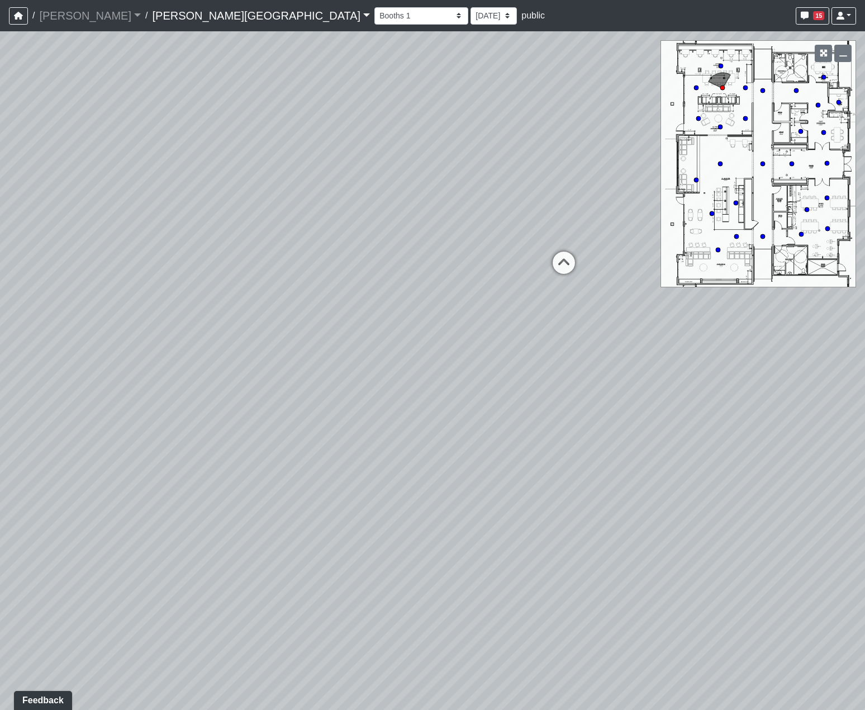
drag, startPoint x: 238, startPoint y: 360, endPoint x: 557, endPoint y: 346, distance: 318.9
click at [506, 334] on div "Loading... Hallway - Hallway 2 Loading... Entry Loading... Market - Banquette L…" at bounding box center [432, 370] width 865 height 679
drag, startPoint x: 456, startPoint y: 370, endPoint x: 613, endPoint y: 338, distance: 160.8
click at [574, 335] on div "Loading... Hallway - Hallway 2 Loading... Entry Loading... Market - Banquette L…" at bounding box center [432, 370] width 865 height 679
drag, startPoint x: 540, startPoint y: 355, endPoint x: 563, endPoint y: 473, distance: 120.7
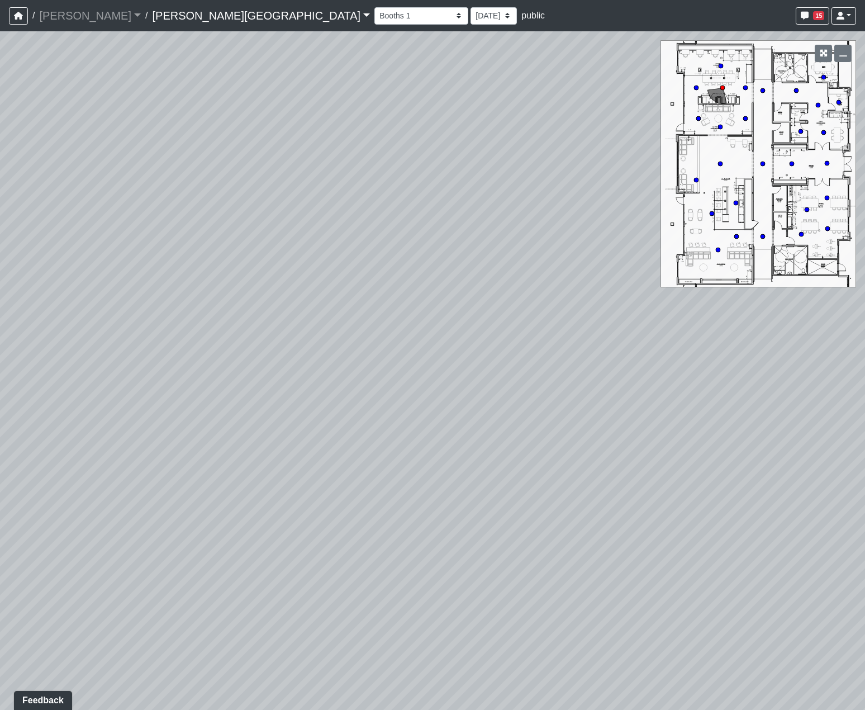
click at [563, 446] on div "Loading... Hallway - Hallway 2 Loading... Entry Loading... Market - Banquette L…" at bounding box center [432, 370] width 865 height 679
